Goal: Transaction & Acquisition: Book appointment/travel/reservation

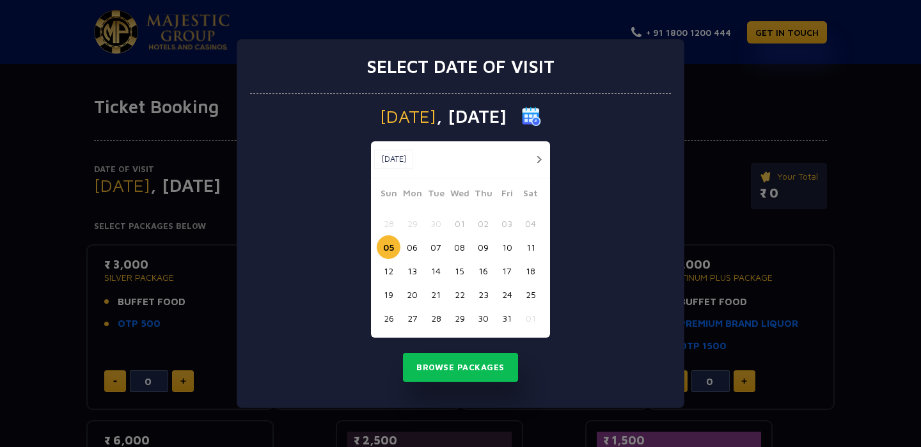
click at [510, 274] on button "17" at bounding box center [507, 271] width 24 height 24
click at [484, 363] on button "Browse Packages" at bounding box center [460, 367] width 115 height 29
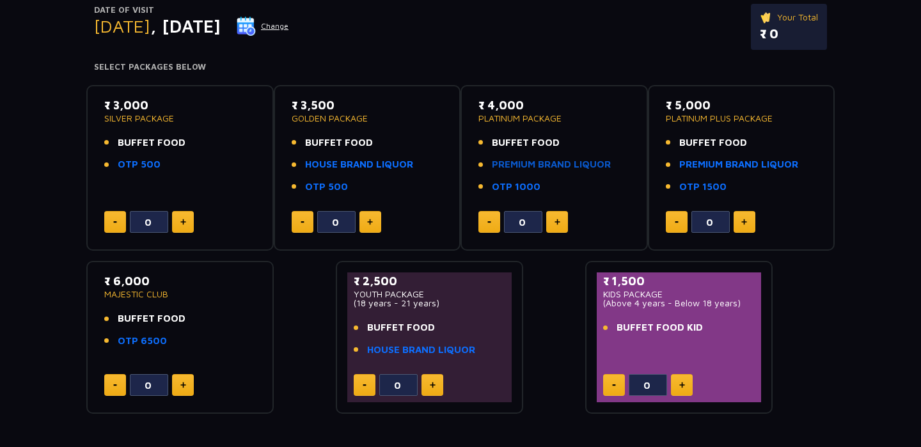
scroll to position [164, 0]
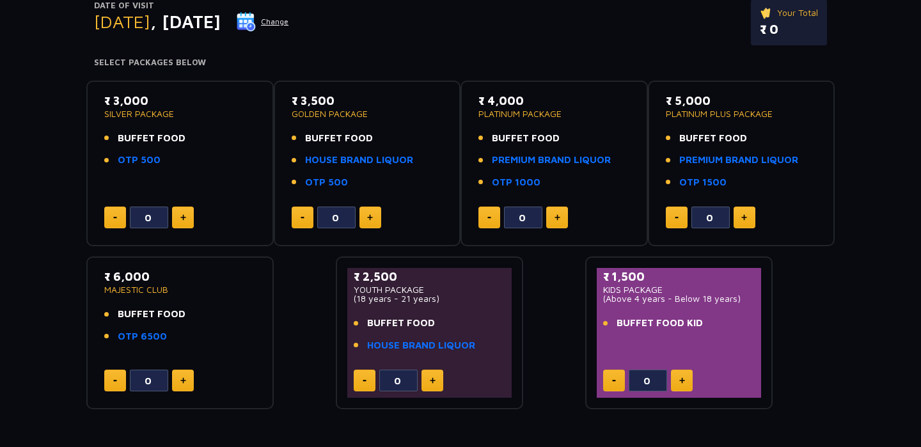
click at [676, 379] on button at bounding box center [682, 381] width 22 height 22
type input "1"
click at [432, 381] on img at bounding box center [433, 381] width 6 height 6
type input "1"
click at [186, 218] on button at bounding box center [183, 218] width 22 height 22
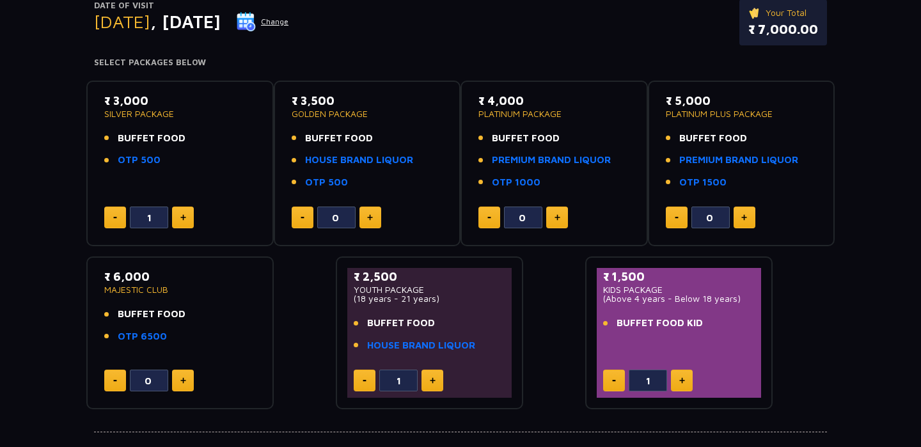
click at [186, 218] on button at bounding box center [183, 218] width 22 height 22
type input "2"
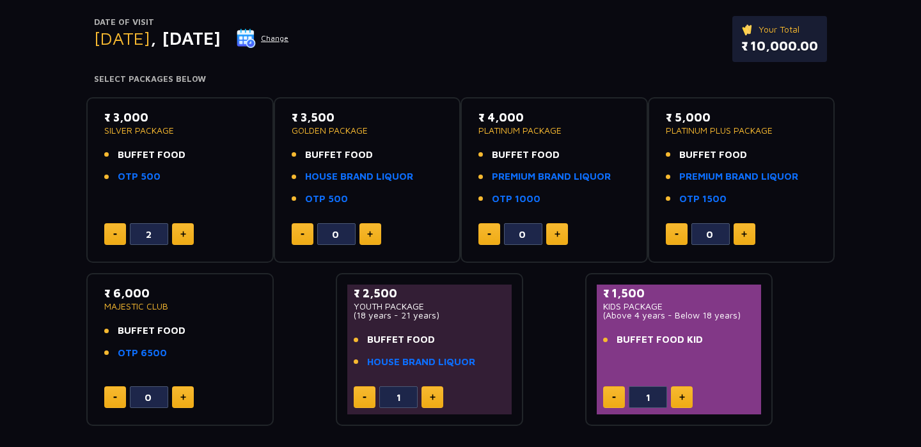
scroll to position [159, 0]
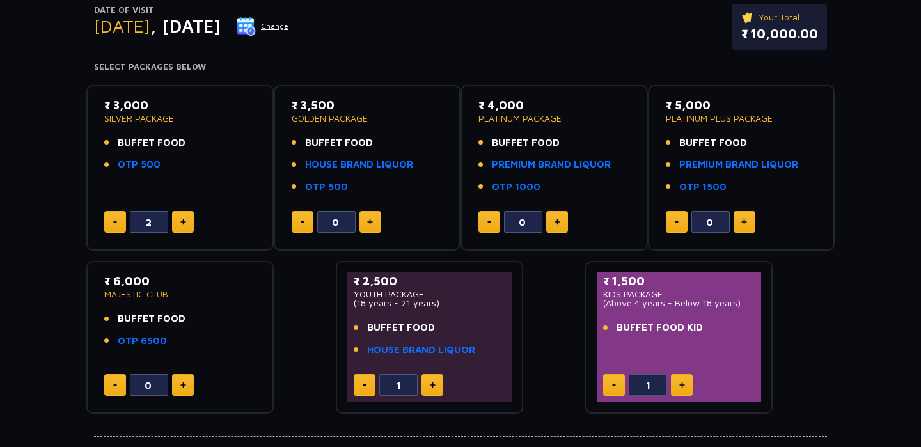
click at [315, 341] on div "₹ 3,000 SILVER PACKAGE BUFFET FOOD OTP 500 2 ₹ 3,500 GOLDEN PACKAGE BUFFET FOOD…" at bounding box center [460, 245] width 749 height 340
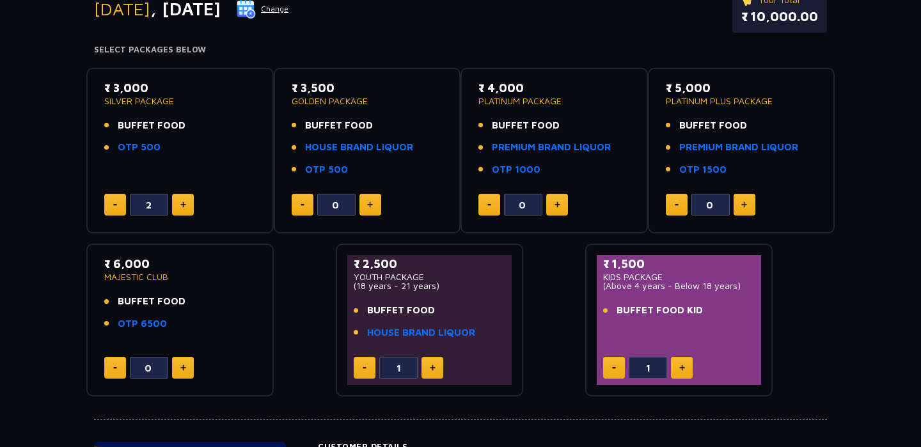
scroll to position [163, 0]
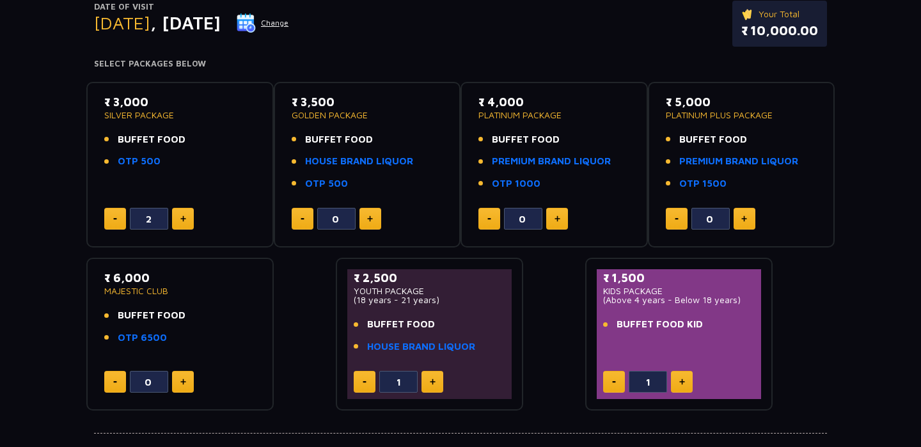
click at [569, 298] on div "₹ 3,000 SILVER PACKAGE BUFFET FOOD OTP 500 2 ₹ 3,500 GOLDEN PACKAGE BUFFET FOOD…" at bounding box center [460, 242] width 749 height 340
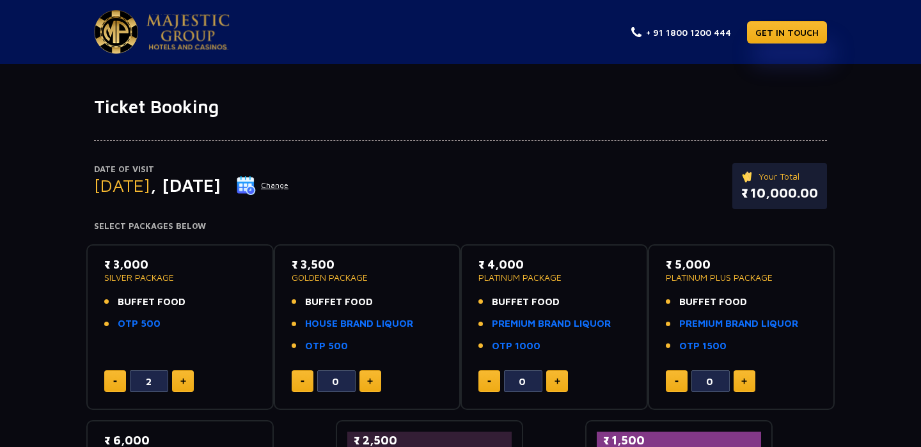
scroll to position [0, 0]
click at [256, 190] on img at bounding box center [246, 185] width 19 height 19
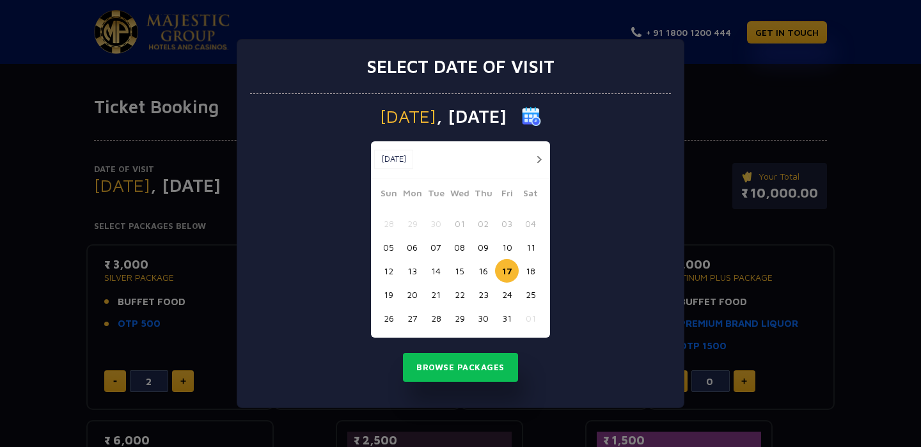
click at [540, 158] on button "button" at bounding box center [539, 160] width 16 height 16
click at [540, 158] on div "[DATE] [DATE]" at bounding box center [460, 159] width 179 height 37
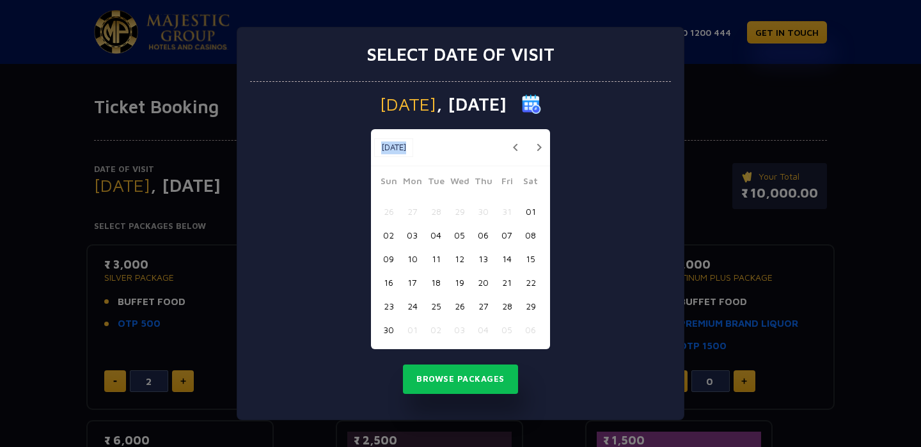
click at [540, 158] on div "[DATE] [DATE]" at bounding box center [460, 147] width 179 height 37
click at [537, 151] on button "button" at bounding box center [539, 147] width 16 height 16
click at [537, 151] on div "[DATE] [DATE]" at bounding box center [460, 147] width 179 height 37
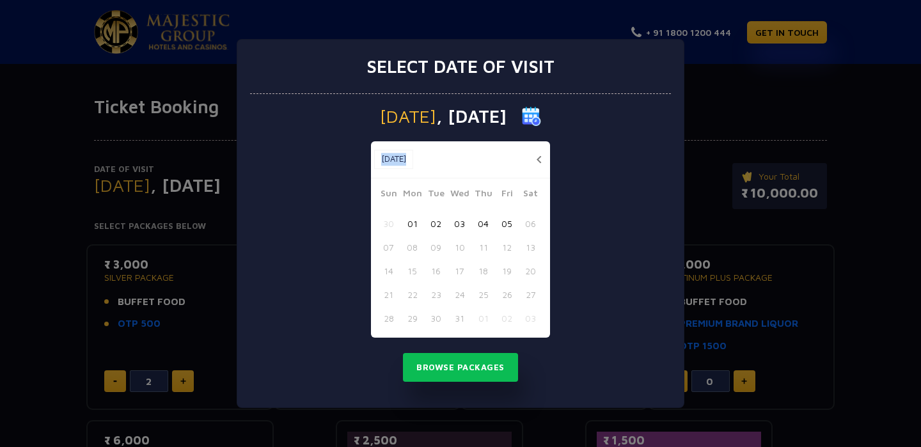
click at [537, 151] on div "[DATE] [DATE]" at bounding box center [460, 159] width 179 height 37
click at [538, 161] on button "button" at bounding box center [539, 160] width 16 height 16
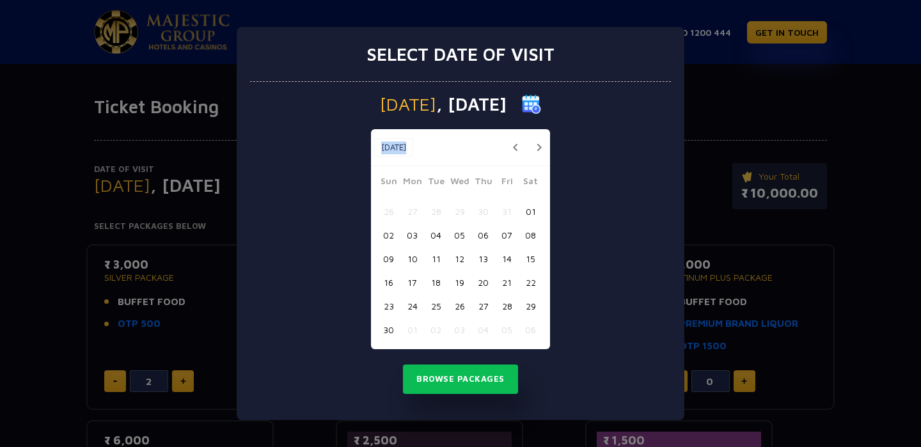
click at [536, 154] on button "button" at bounding box center [539, 147] width 16 height 16
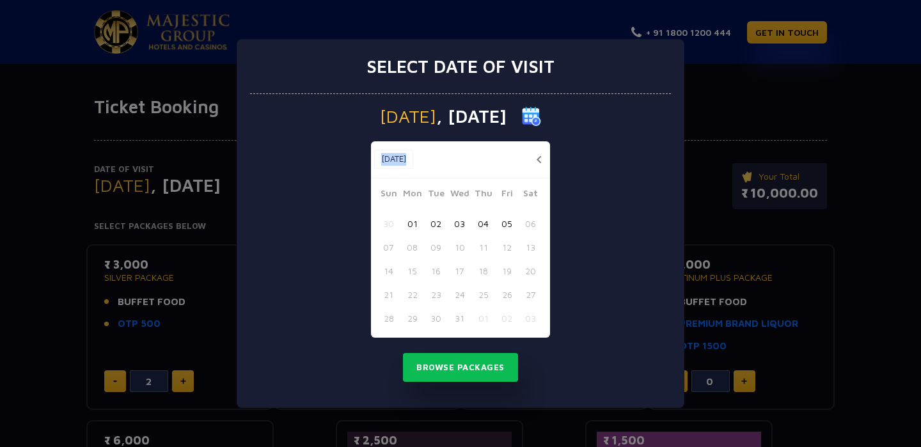
click at [436, 229] on button "02" at bounding box center [436, 224] width 24 height 24
click at [470, 373] on button "Browse Packages" at bounding box center [460, 367] width 115 height 29
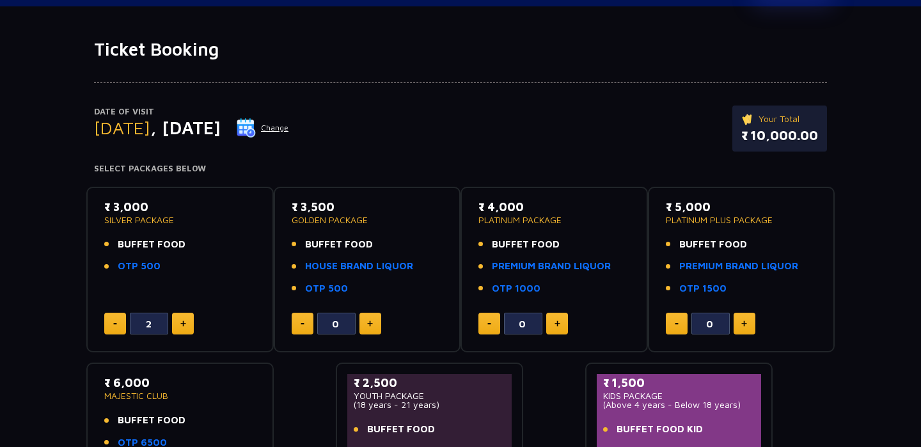
scroll to position [61, 0]
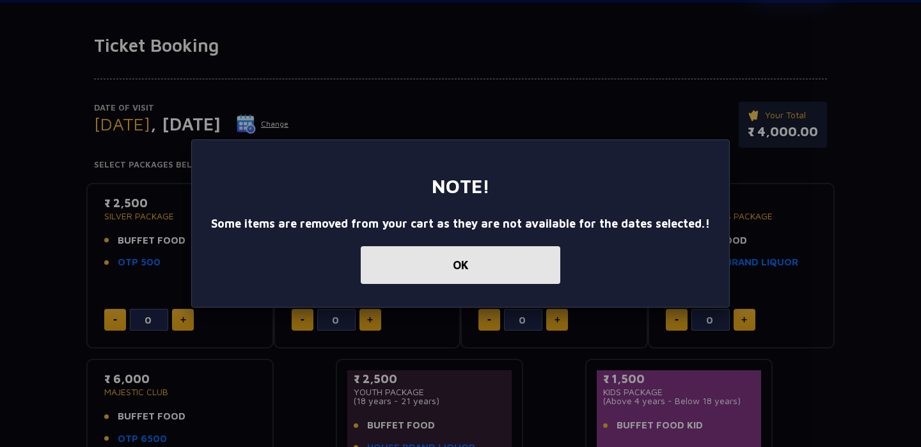
click at [482, 258] on button "OK" at bounding box center [461, 265] width 200 height 38
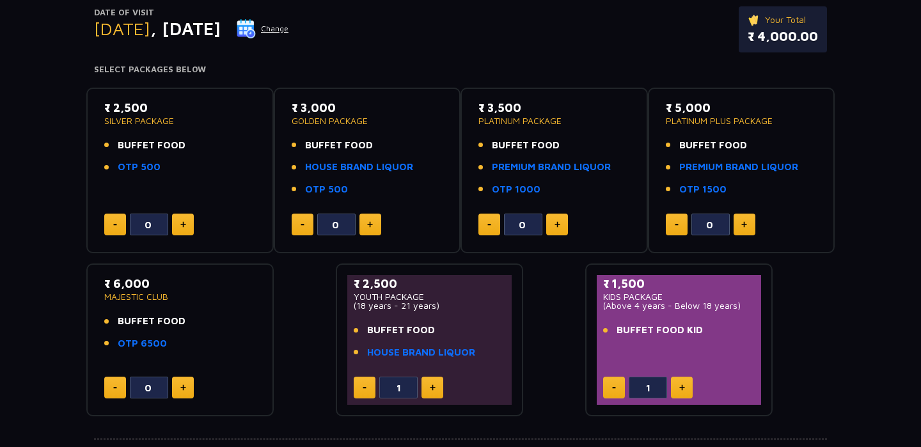
scroll to position [157, 0]
click at [184, 216] on button at bounding box center [183, 225] width 22 height 22
click at [126, 225] on div "2" at bounding box center [180, 225] width 152 height 22
click at [125, 225] on button at bounding box center [115, 225] width 22 height 22
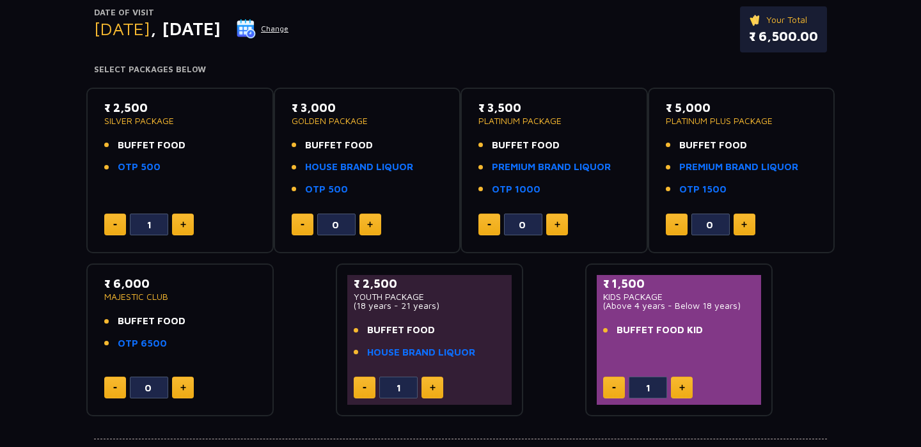
click at [125, 225] on button at bounding box center [115, 225] width 22 height 22
type input "0"
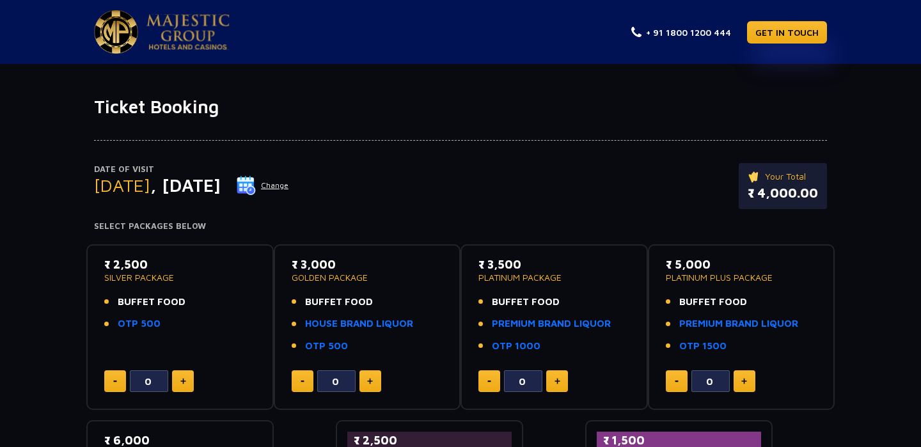
scroll to position [0, 0]
click at [289, 195] on button "Change" at bounding box center [262, 185] width 53 height 20
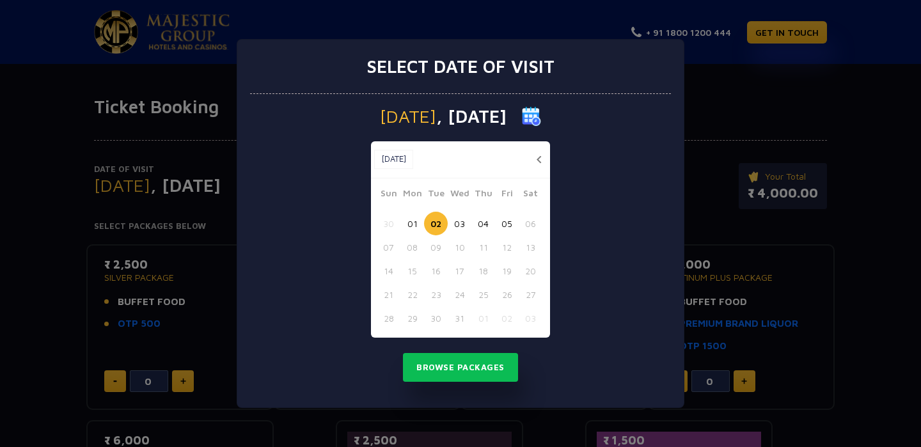
click at [536, 160] on button "button" at bounding box center [539, 160] width 16 height 16
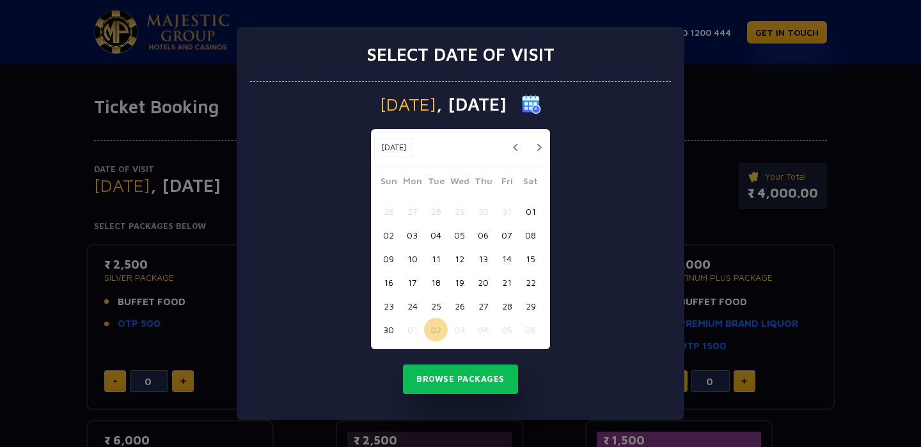
click at [515, 148] on button "button" at bounding box center [515, 147] width 16 height 16
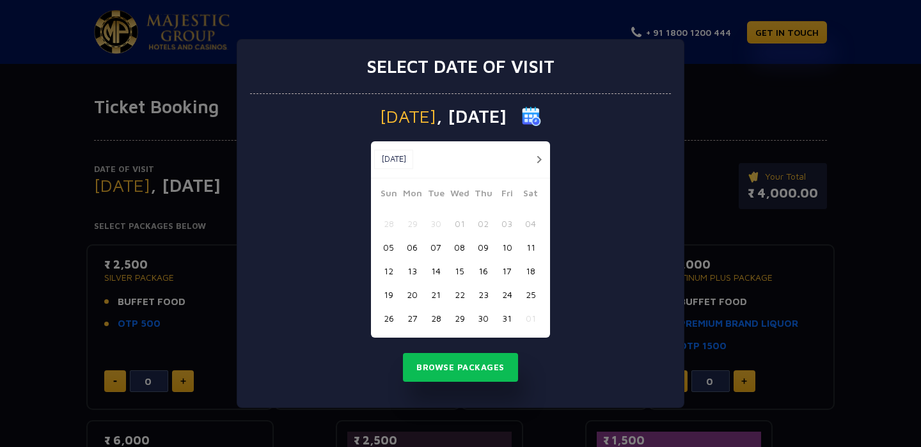
click at [543, 156] on button "button" at bounding box center [539, 160] width 16 height 16
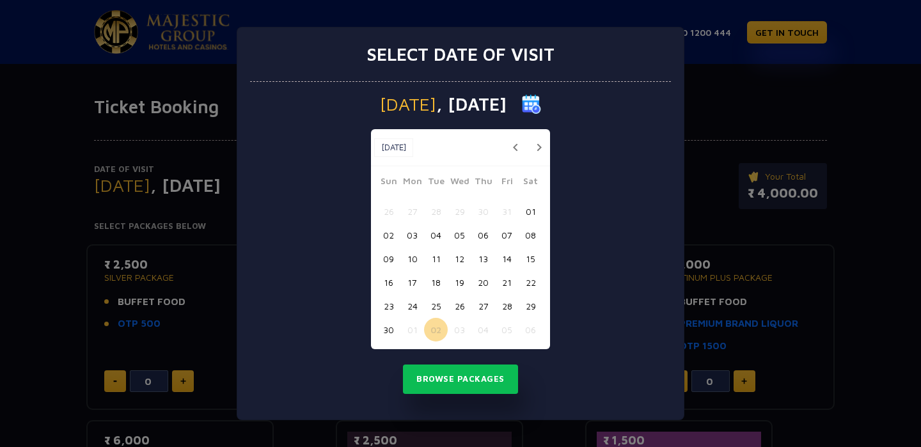
click at [514, 147] on button "button" at bounding box center [515, 147] width 16 height 16
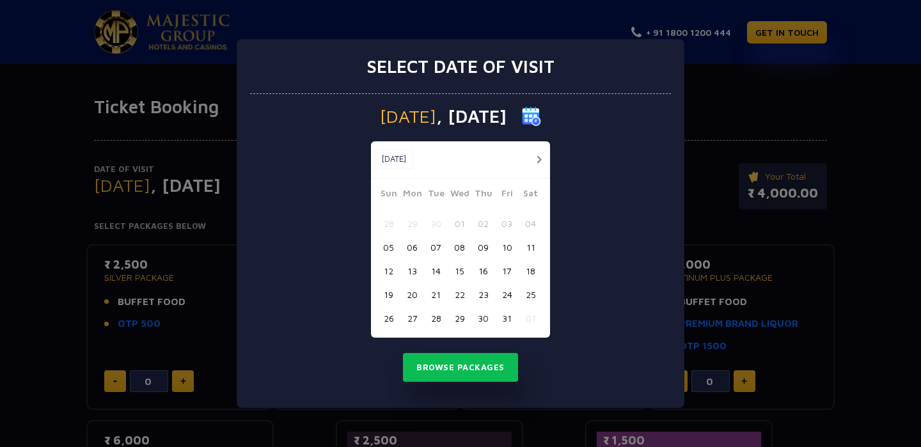
click at [438, 241] on button "07" at bounding box center [436, 247] width 24 height 24
click at [447, 378] on button "Browse Packages" at bounding box center [460, 367] width 115 height 29
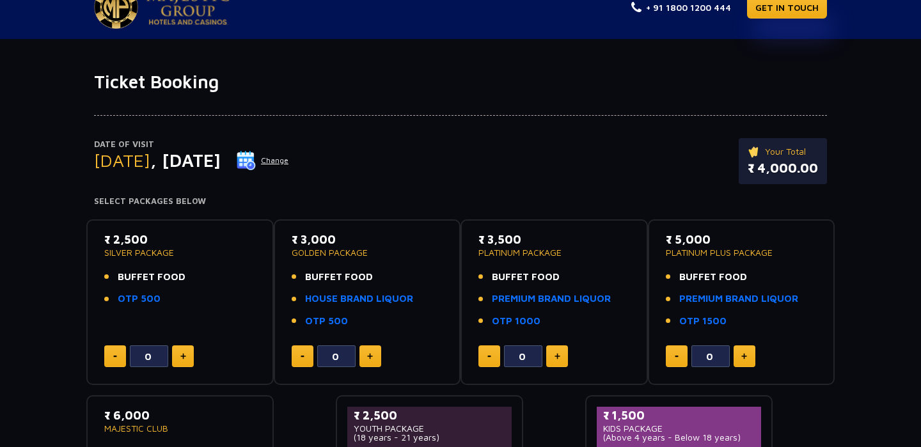
scroll to position [26, 0]
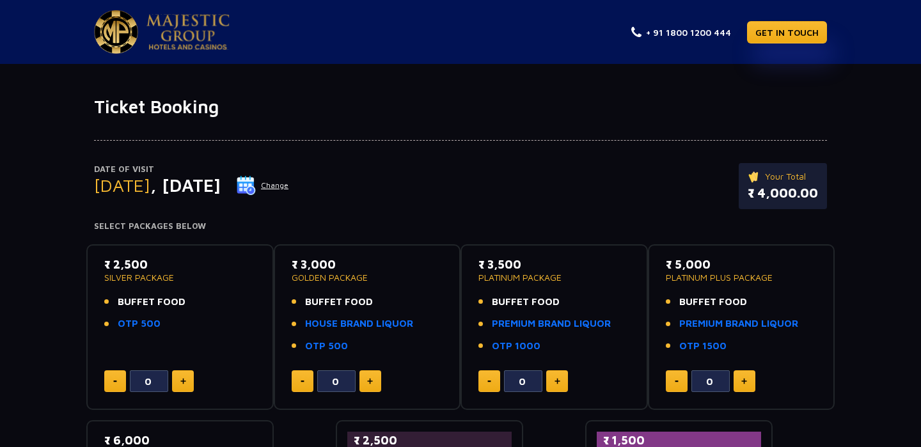
click at [289, 170] on p "Date of Visit" at bounding box center [191, 169] width 195 height 13
click at [256, 180] on img at bounding box center [246, 185] width 19 height 19
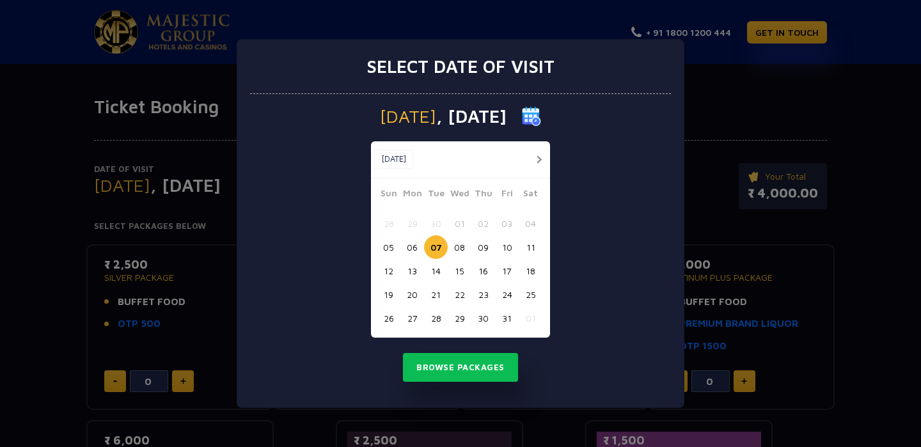
click at [484, 267] on button "16" at bounding box center [484, 271] width 24 height 24
click at [473, 374] on button "Browse Packages" at bounding box center [460, 367] width 115 height 29
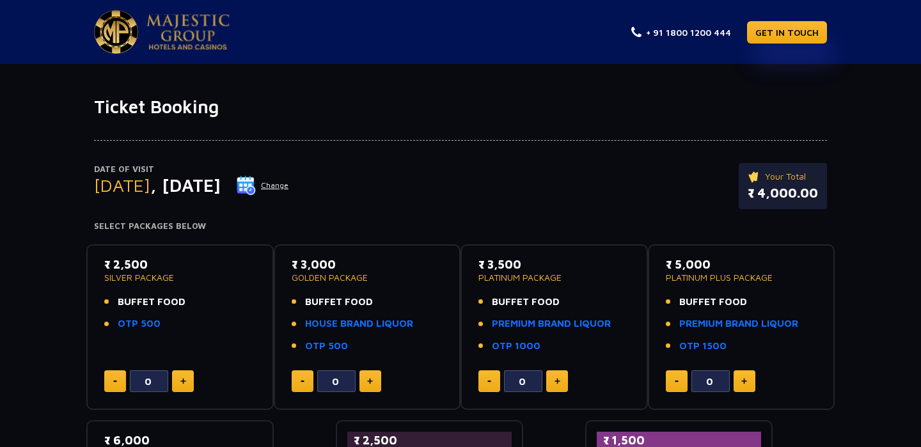
click at [256, 176] on img at bounding box center [246, 185] width 19 height 19
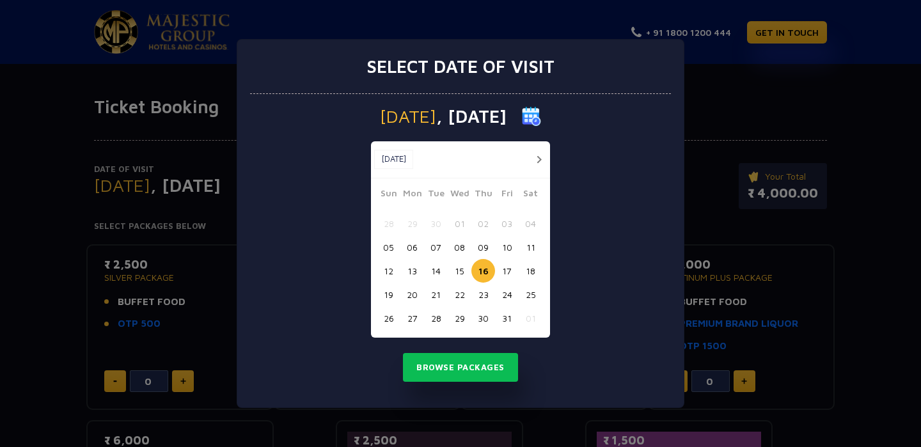
click at [509, 267] on button "17" at bounding box center [507, 271] width 24 height 24
click at [465, 356] on button "Browse Packages" at bounding box center [460, 367] width 115 height 29
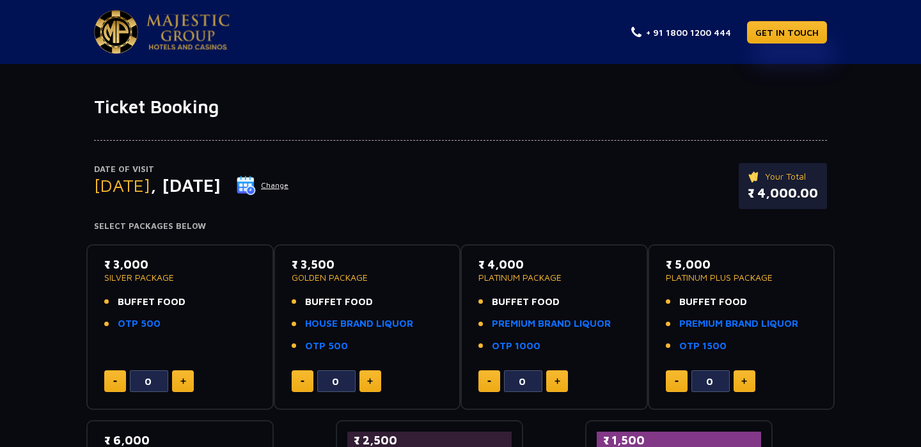
click at [289, 192] on button "Change" at bounding box center [262, 185] width 53 height 20
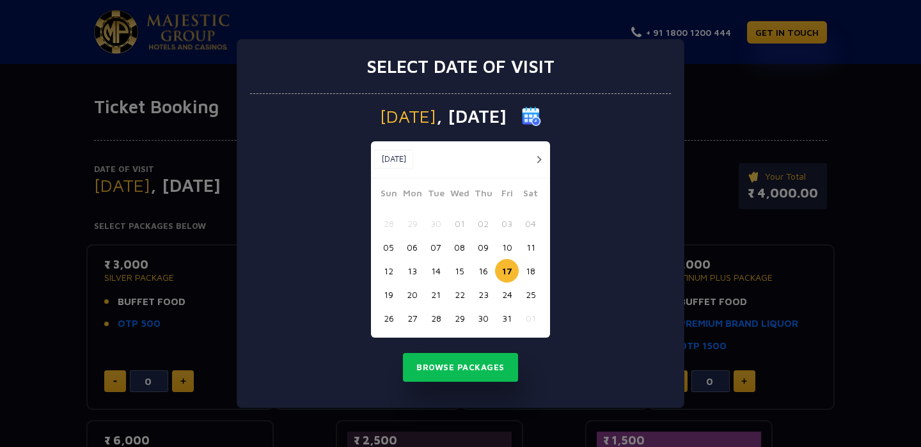
click at [525, 274] on button "18" at bounding box center [531, 271] width 24 height 24
click at [466, 365] on button "Browse Packages" at bounding box center [460, 367] width 115 height 29
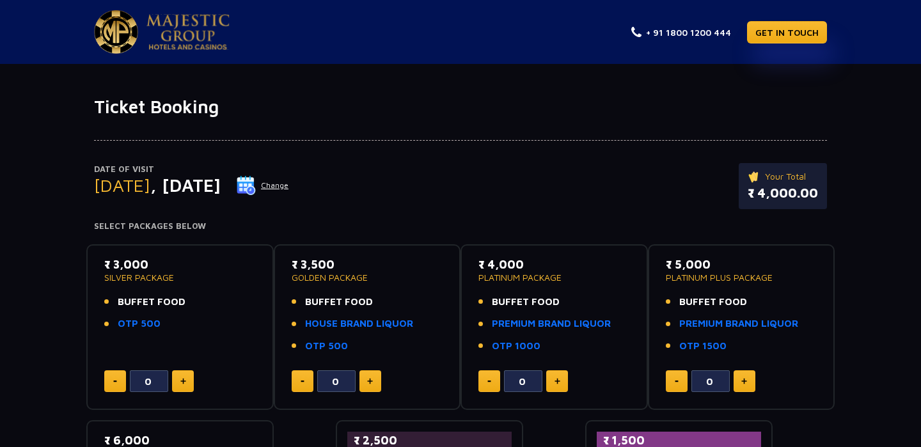
click at [256, 191] on img at bounding box center [246, 185] width 19 height 19
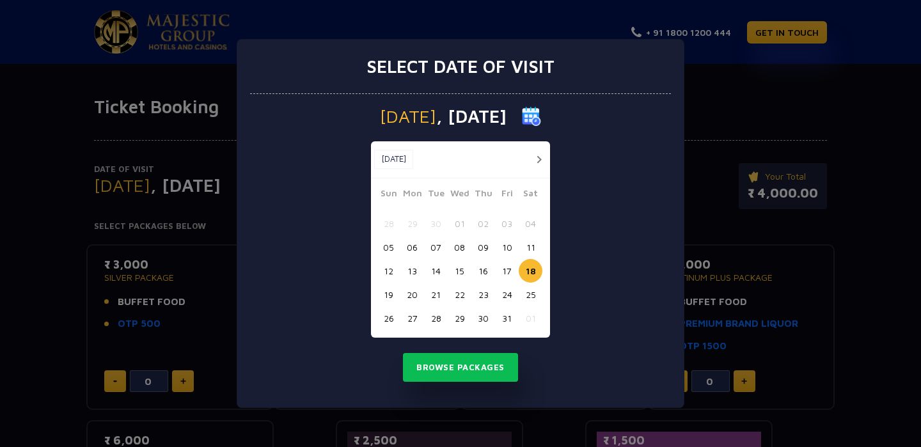
click at [385, 286] on button "19" at bounding box center [389, 295] width 24 height 24
click at [476, 349] on div "Sunday , 19 Oct 2025 Oct, 2025 Oct, 2025 Sun Mon Tue Wed Thu Fri Sat 28 29 30 0…" at bounding box center [460, 251] width 421 height 314
click at [476, 365] on button "Browse Packages" at bounding box center [460, 367] width 115 height 29
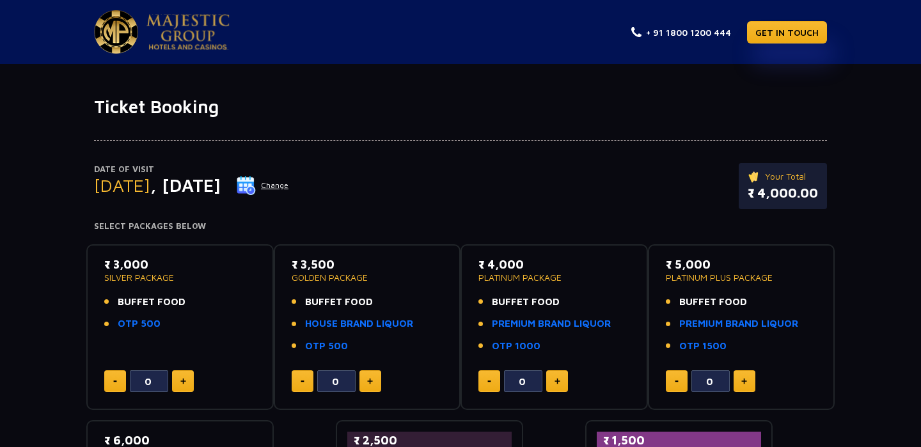
click at [256, 186] on img at bounding box center [246, 185] width 19 height 19
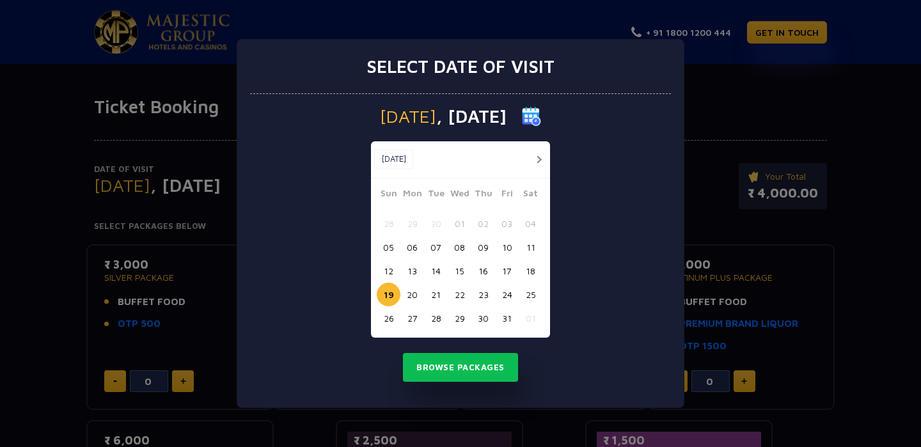
click at [494, 274] on button "16" at bounding box center [484, 271] width 24 height 24
click at [504, 274] on button "17" at bounding box center [507, 271] width 24 height 24
click at [482, 338] on div "Friday , 17 Oct 2025 Oct, 2025 Oct, 2025 Sun Mon Tue Wed Thu Fri Sat 28 29 30 0…" at bounding box center [460, 251] width 421 height 314
click at [489, 268] on button "16" at bounding box center [484, 271] width 24 height 24
click at [478, 366] on button "Browse Packages" at bounding box center [460, 367] width 115 height 29
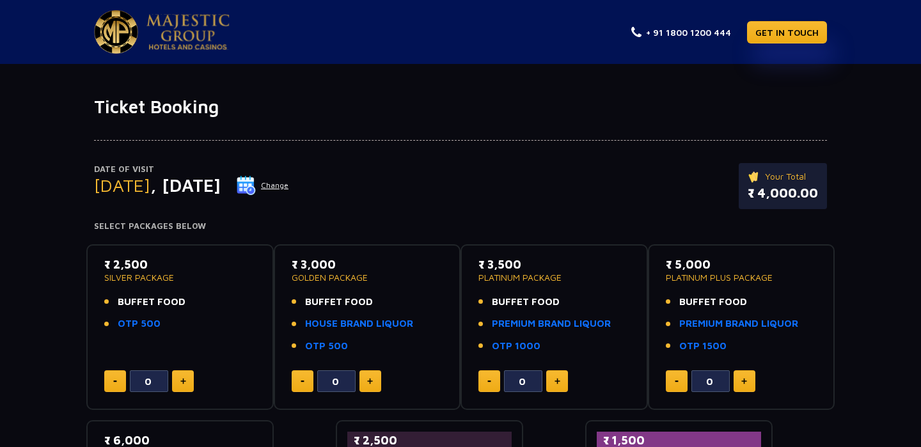
click at [256, 185] on img at bounding box center [246, 185] width 19 height 19
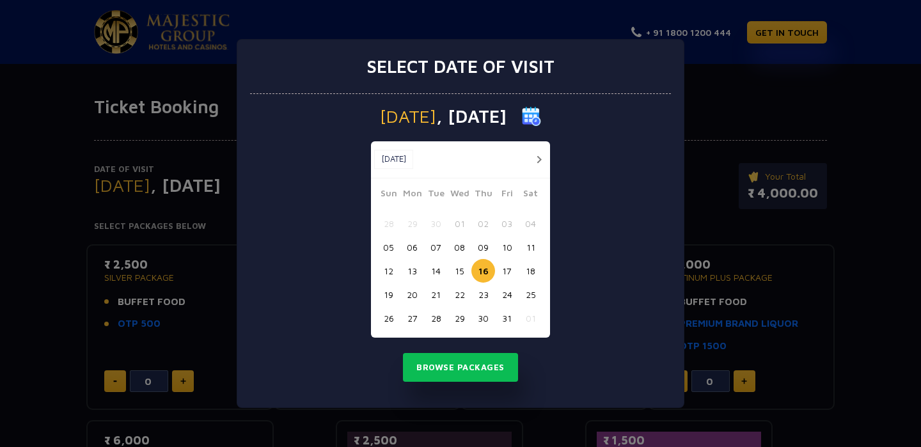
click at [507, 269] on button "17" at bounding box center [507, 271] width 24 height 24
click at [484, 376] on button "Browse Packages" at bounding box center [460, 367] width 115 height 29
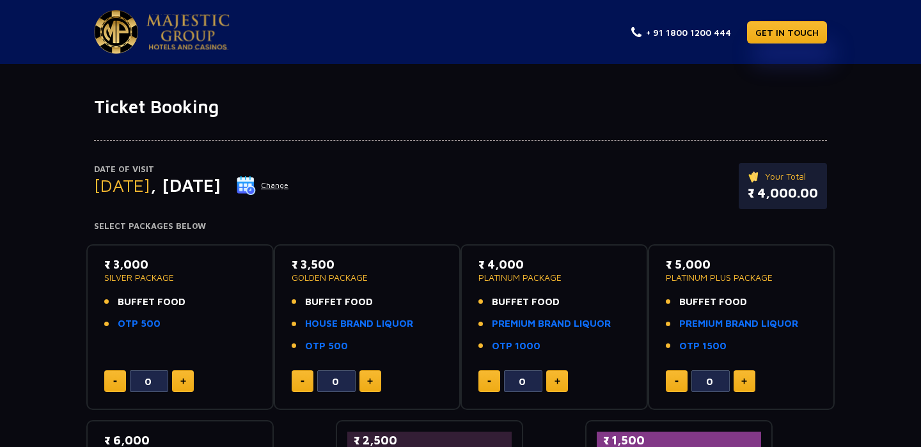
click at [256, 185] on img at bounding box center [246, 185] width 19 height 19
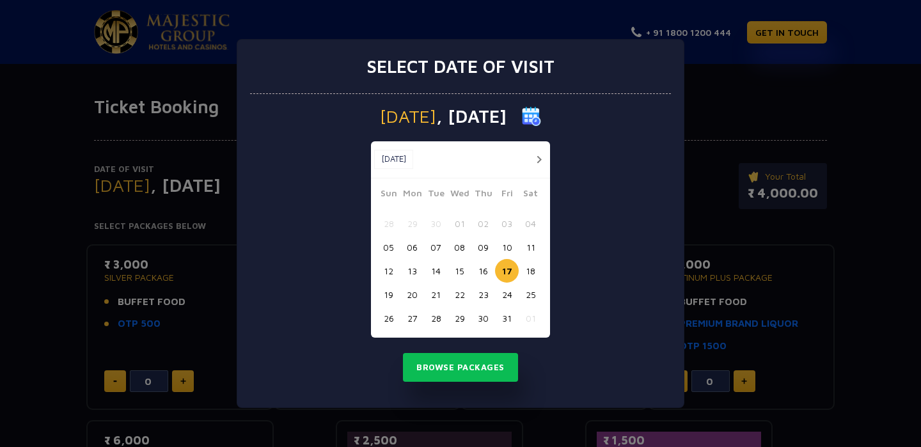
click at [483, 273] on button "16" at bounding box center [484, 271] width 24 height 24
click at [472, 369] on button "Browse Packages" at bounding box center [460, 367] width 115 height 29
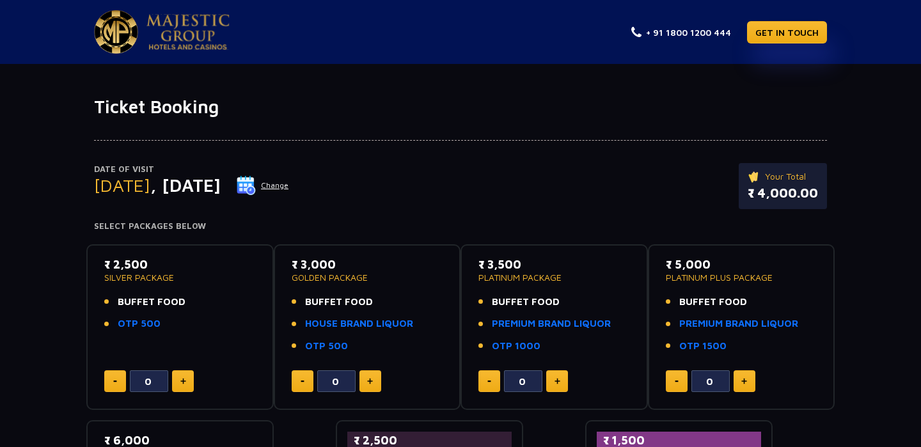
click at [180, 388] on button at bounding box center [183, 381] width 22 height 22
click at [182, 387] on button at bounding box center [183, 381] width 22 height 22
type input "2"
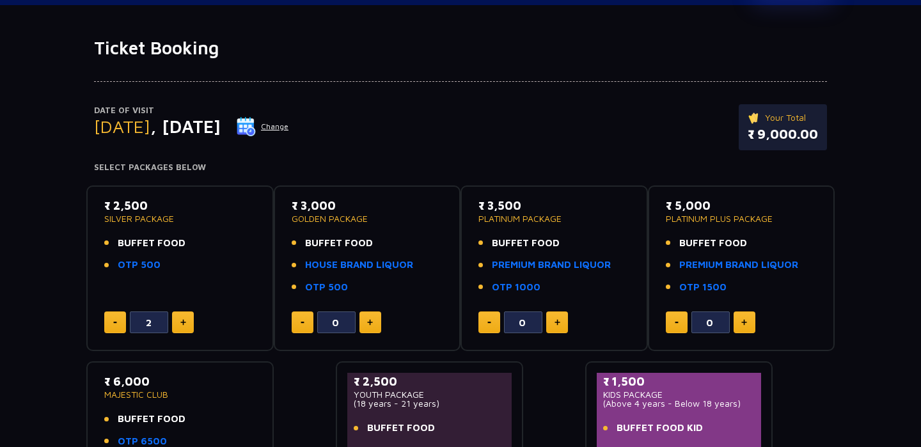
scroll to position [62, 0]
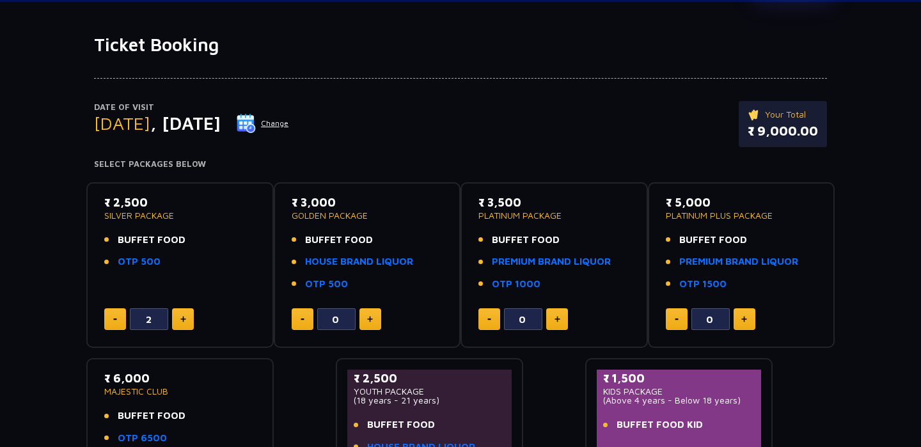
drag, startPoint x: 327, startPoint y: 6, endPoint x: 320, endPoint y: 54, distance: 49.1
